Goal: Information Seeking & Learning: Learn about a topic

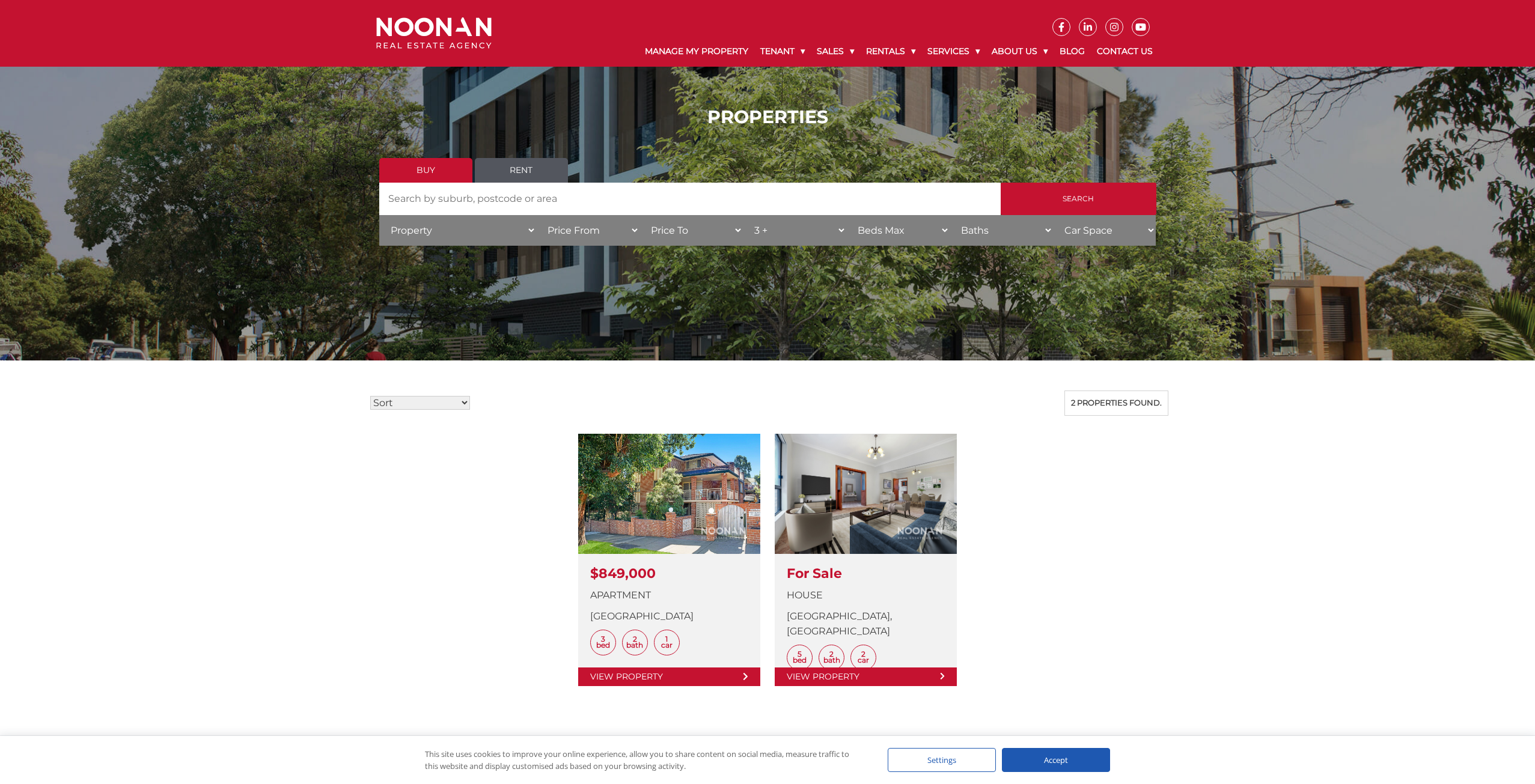
click at [832, 228] on select "Beds Min 1 + 2 + 3 + 4 + 5 + 6 + 7 + 8 + 9 + 10 +" at bounding box center [794, 230] width 103 height 31
select select "4"
click at [743, 215] on select "Beds Min 1 + 2 + 3 + 4 + 5 + 6 + 7 + 8 + 9 + 10 +" at bounding box center [794, 230] width 103 height 31
click at [1042, 201] on input "Search" at bounding box center [1079, 198] width 155 height 32
click at [842, 230] on select "Beds Min 1 + 2 + 3 + 4 + 5 + 6 + 7 + 8 + 9 + 10 +" at bounding box center [794, 230] width 103 height 31
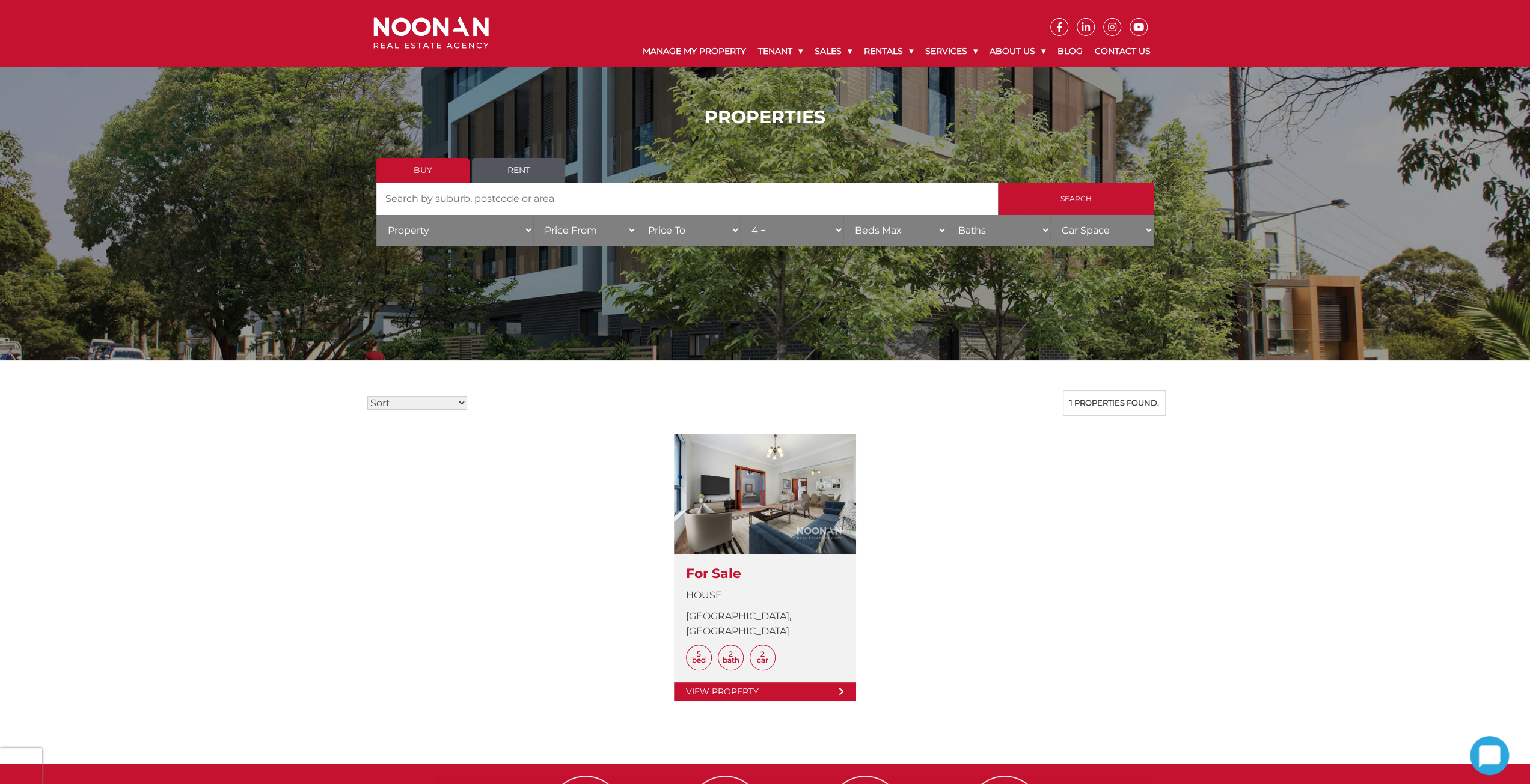
click at [828, 228] on select "Beds Min 1 + 2 + 3 + 4 + 5 + 6 + 7 + 8 + 9 + 10 +" at bounding box center [792, 230] width 103 height 31
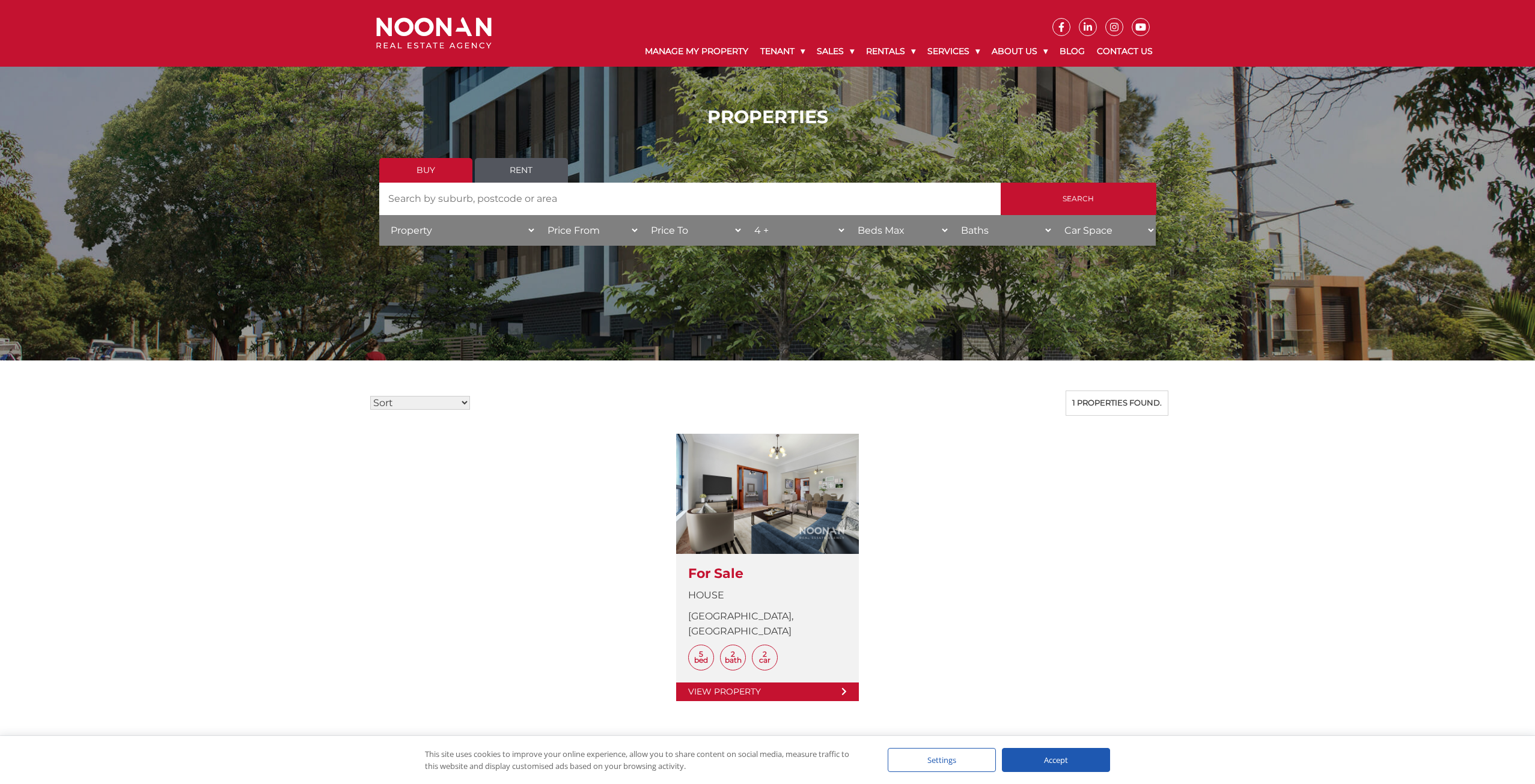
select select "2"
click at [743, 215] on select "Beds Min 1 + 2 + 3 + 4 + 5 + 6 + 7 + 8 + 9 + 10 +" at bounding box center [794, 230] width 103 height 31
click at [1070, 197] on input "Search" at bounding box center [1079, 198] width 155 height 32
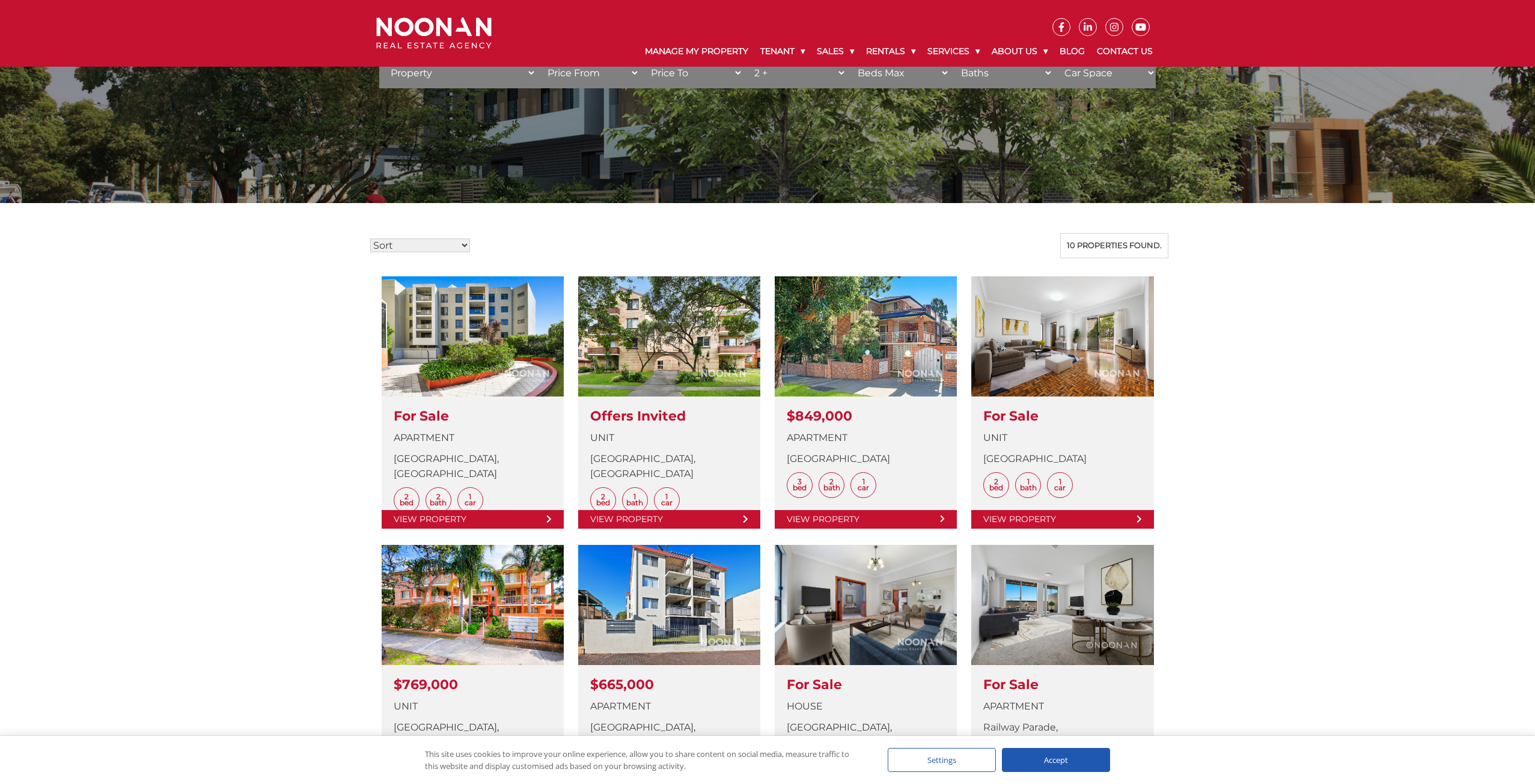
scroll to position [60, 0]
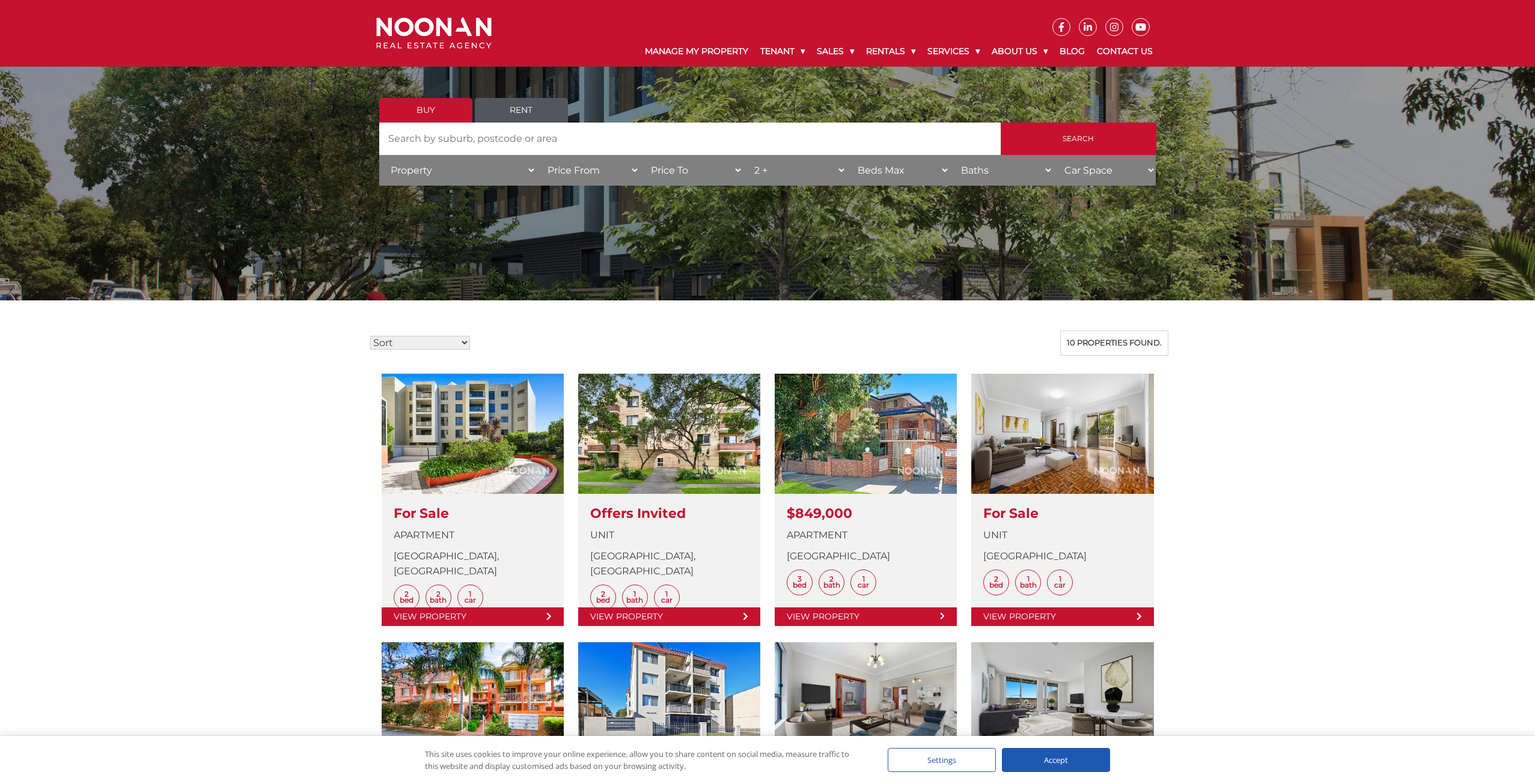
click at [539, 162] on select "Price From $50,000 $100,000 $150,000 $200,000 $250,000 $300,000 $350,000 $400,0…" at bounding box center [587, 170] width 103 height 31
click at [527, 169] on select "Property House Villa Apartment Townhouse Duplex Semi-detached Unit Terrace Other" at bounding box center [458, 170] width 157 height 31
select select "Villa"
click at [379, 155] on select "Property House Villa Apartment Townhouse Duplex Semi-detached Unit Terrace Other" at bounding box center [458, 170] width 157 height 31
click at [1085, 133] on input "Search" at bounding box center [1079, 138] width 155 height 32
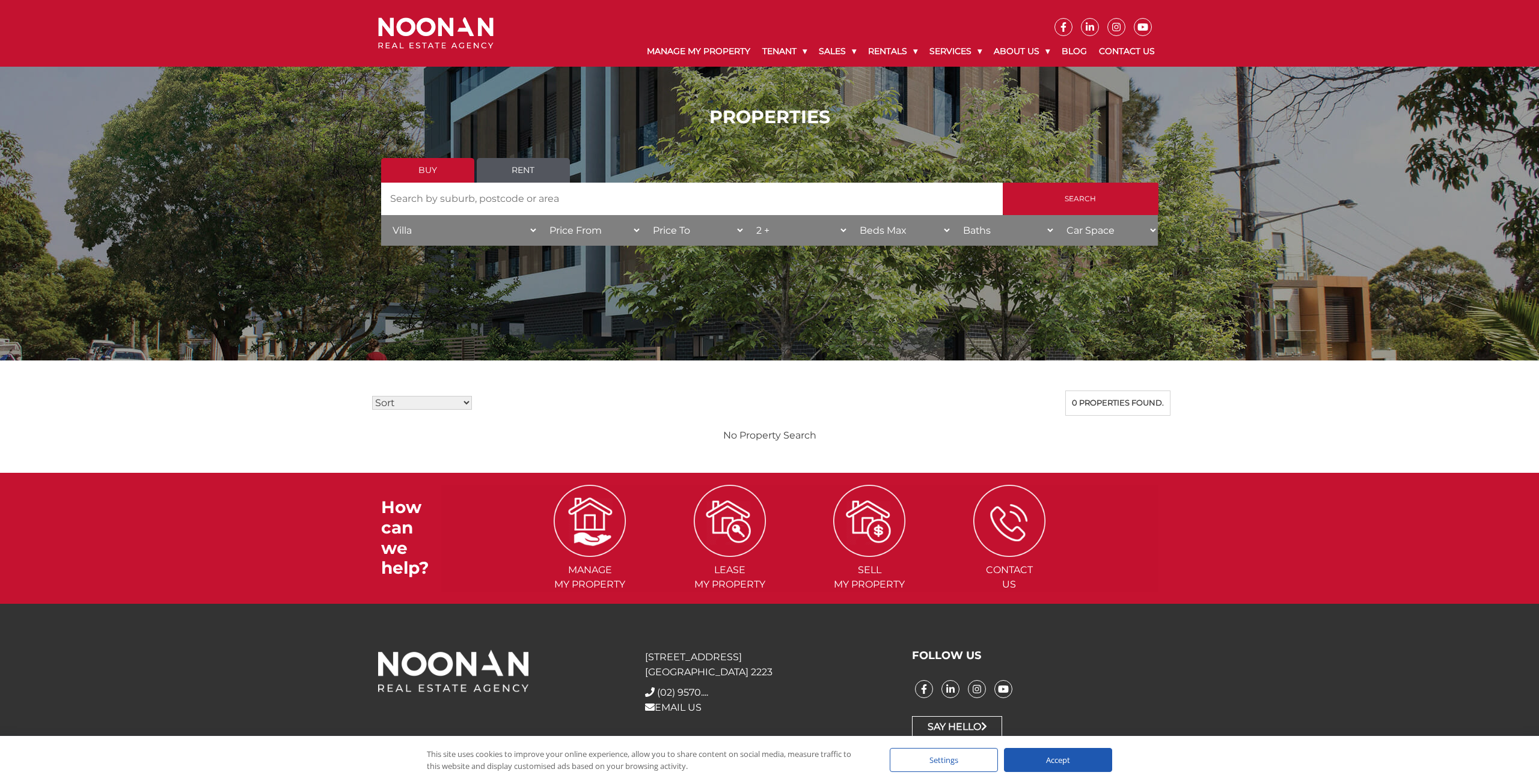
drag, startPoint x: 792, startPoint y: 229, endPoint x: 850, endPoint y: 236, distance: 58.4
click at [792, 229] on select "Beds Min 1 + 2 + 3 + 4 + 5 + 6 + 7 + 8 + 9 + 10 +" at bounding box center [796, 230] width 103 height 31
select select
click at [745, 215] on select "Beds Min 1 + 2 + 3 + 4 + 5 + 6 + 7 + 8 + 9 + 10 +" at bounding box center [796, 230] width 103 height 31
click at [1062, 196] on input "Search" at bounding box center [1081, 198] width 155 height 32
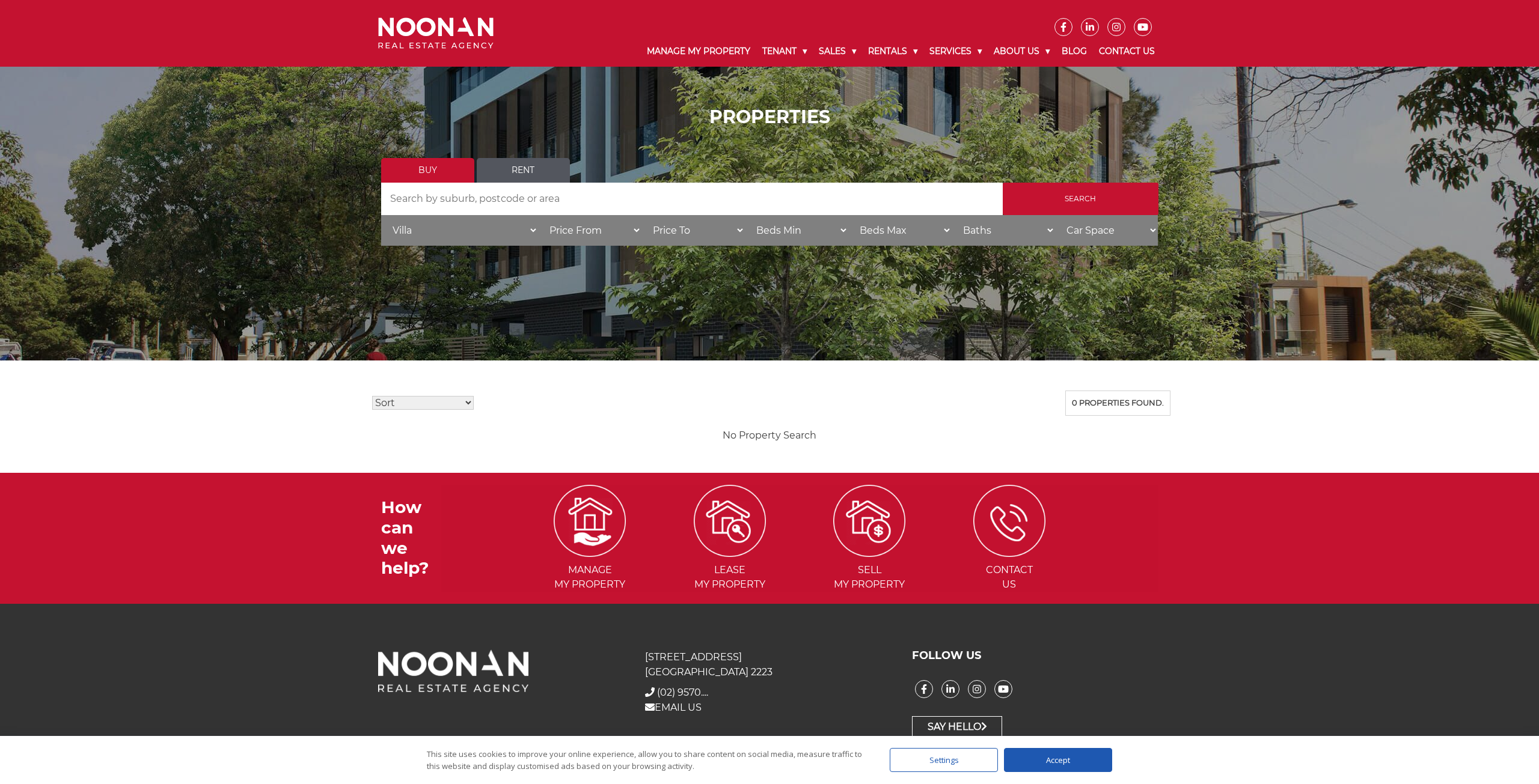
click at [547, 198] on input "Search by Address" at bounding box center [692, 198] width 622 height 32
click at [533, 173] on link "Rent" at bounding box center [523, 170] width 93 height 24
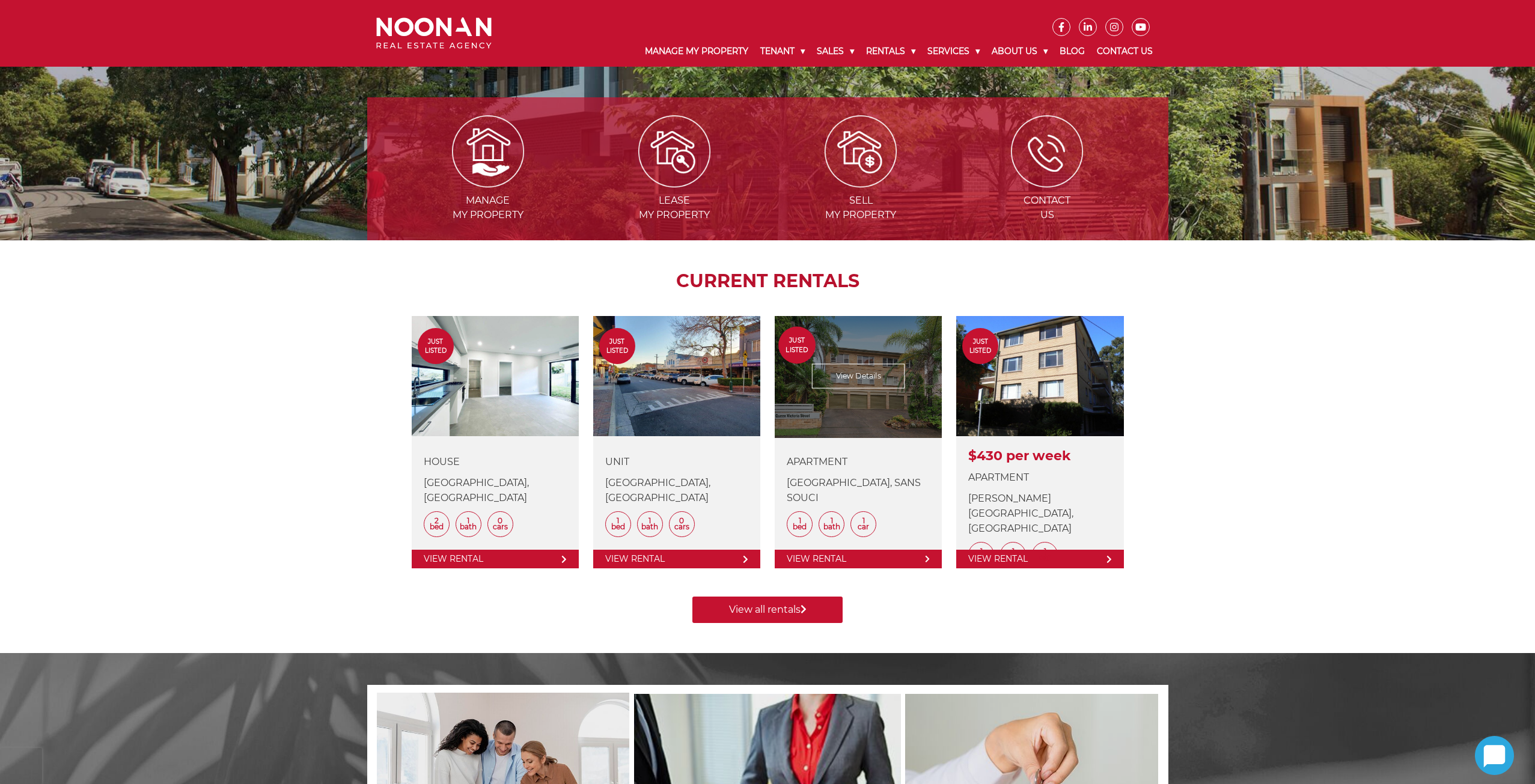
scroll to position [240, 0]
